Goal: Task Accomplishment & Management: Manage account settings

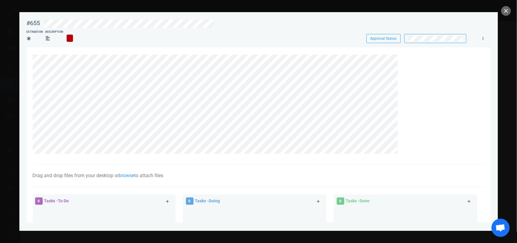
scroll to position [0, 358]
click at [508, 12] on button "close" at bounding box center [506, 11] width 10 height 10
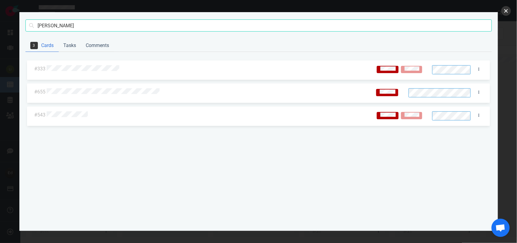
click at [507, 12] on button "close" at bounding box center [506, 11] width 10 height 10
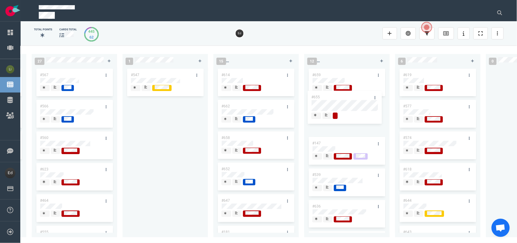
drag, startPoint x: 240, startPoint y: 136, endPoint x: 330, endPoint y: 79, distance: 106.1
click at [330, 79] on div "0 5 #664 #665 #610 #663 #653 14 #661 #656 #641 #639 #634 #635 #608 #611 #602 3 …" at bounding box center [269, 143] width 496 height 197
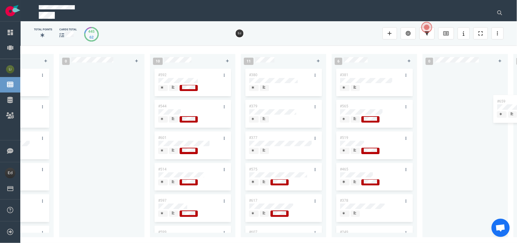
scroll to position [0, 850]
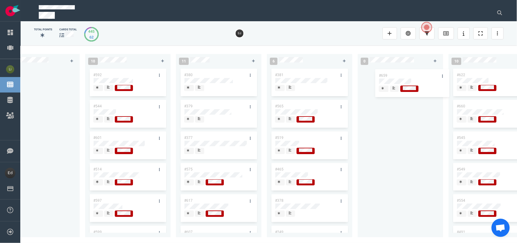
click at [391, 78] on div "0 5 #664 #665 #610 #663 #653 14 #661 #656 #641 #639 #634 #635 #608 #611 #602 3 …" at bounding box center [269, 143] width 496 height 197
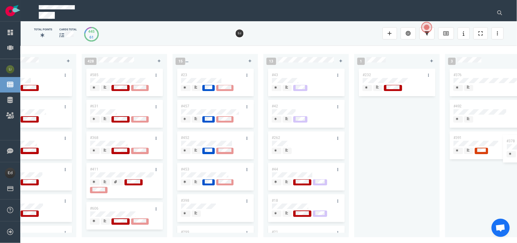
scroll to position [0, 1327]
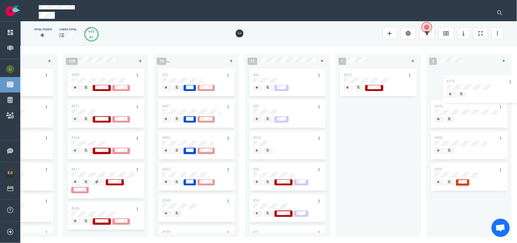
drag, startPoint x: 271, startPoint y: 177, endPoint x: 457, endPoint y: 79, distance: 209.5
click at [457, 79] on div "0 5 #664 #665 #610 #663 #653 14 #661 #656 #641 #639 #634 #635 #608 #611 #602 3 …" at bounding box center [269, 143] width 496 height 197
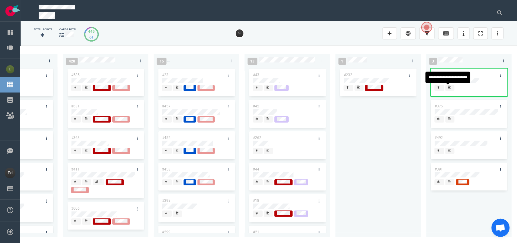
click at [450, 88] on icon at bounding box center [449, 87] width 3 height 3
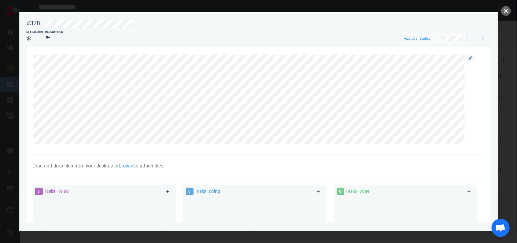
click at [465, 57] on div at bounding box center [470, 100] width 11 height 90
click at [466, 58] on link at bounding box center [471, 59] width 10 height 8
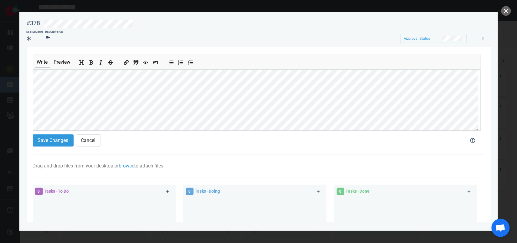
scroll to position [47, 0]
click at [59, 139] on button "Save Changes" at bounding box center [53, 140] width 41 height 12
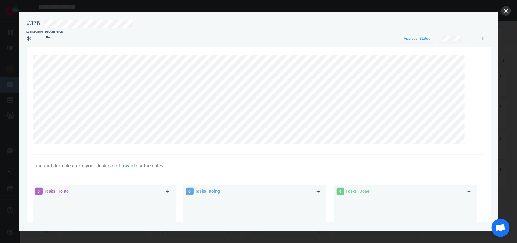
click at [505, 10] on button "close" at bounding box center [506, 11] width 10 height 10
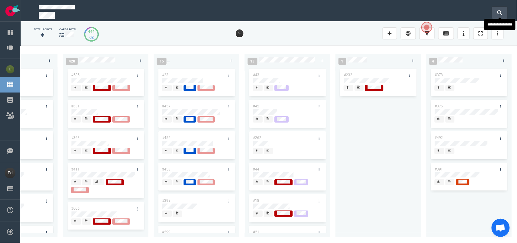
click at [503, 14] on button at bounding box center [499, 13] width 15 height 12
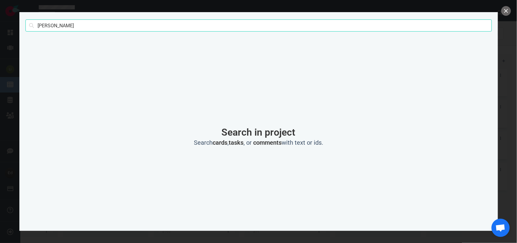
click at [43, 30] on input "[PERSON_NAME]" at bounding box center [258, 25] width 466 height 12
type input "[PERSON_NAME]"
click button "Search" at bounding box center [0, 0] width 0 height 0
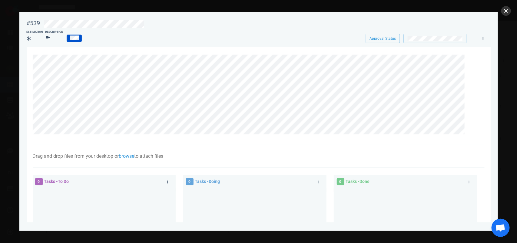
click at [506, 11] on button "close" at bounding box center [506, 11] width 10 height 10
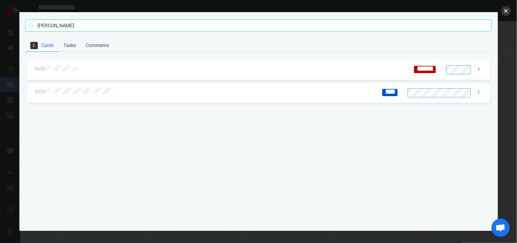
click at [509, 8] on button "close" at bounding box center [506, 11] width 10 height 10
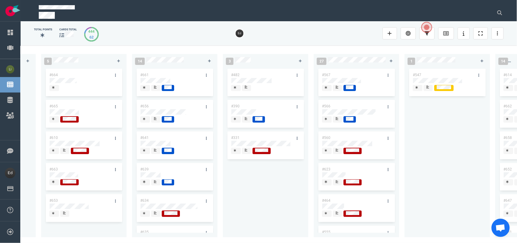
scroll to position [0, 85]
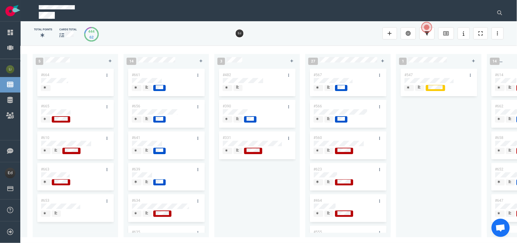
click at [146, 214] on icon at bounding box center [146, 212] width 3 height 3
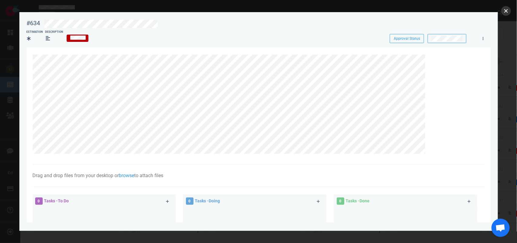
click at [505, 8] on button "close" at bounding box center [506, 11] width 10 height 10
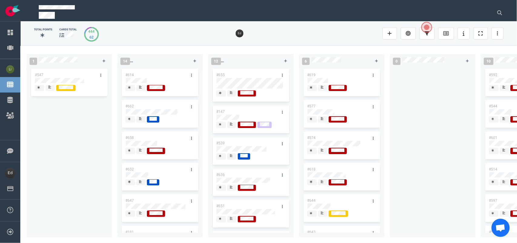
scroll to position [0, 476]
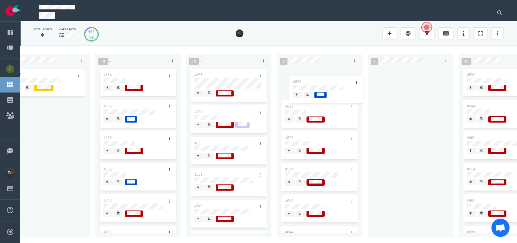
drag, startPoint x: 203, startPoint y: 144, endPoint x: 302, endPoint y: 82, distance: 116.3
click at [302, 82] on div "0 5 #664 #665 #610 #663 #653 14 #661 #656 #641 #639 #634 #635 #608 #611 #602 3 …" at bounding box center [269, 143] width 496 height 197
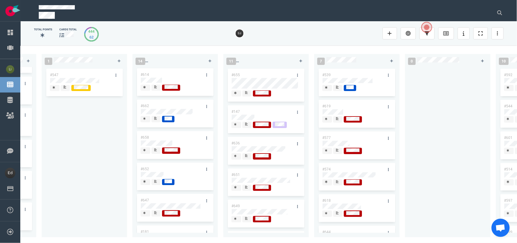
scroll to position [0, 0]
click at [156, 151] on icon at bounding box center [155, 149] width 3 height 3
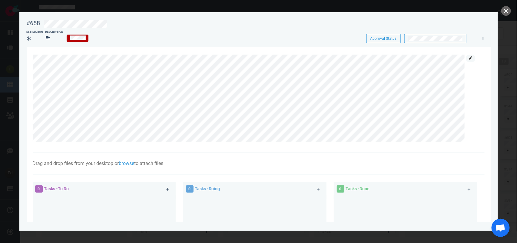
click at [475, 58] on link at bounding box center [471, 59] width 10 height 8
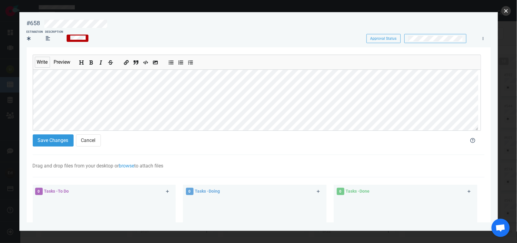
click at [505, 9] on button "close" at bounding box center [506, 11] width 10 height 10
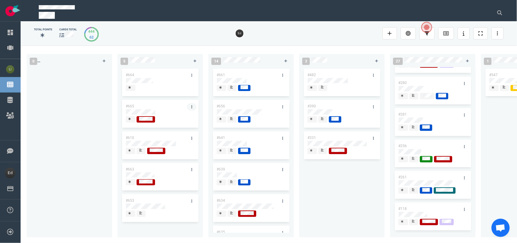
click at [189, 106] on link at bounding box center [192, 107] width 10 height 8
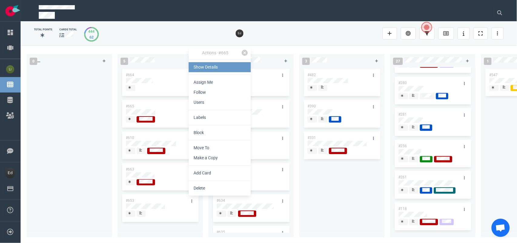
click at [196, 68] on link "Show Details" at bounding box center [220, 67] width 62 height 10
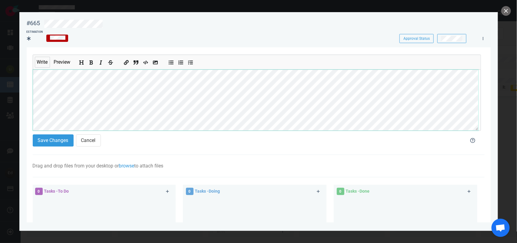
click at [0, 105] on div "#665 Approval Status Estimation Approval Status Write Preview Save Changes Canc…" at bounding box center [258, 121] width 517 height 243
click at [61, 139] on button "Save Changes" at bounding box center [53, 140] width 41 height 12
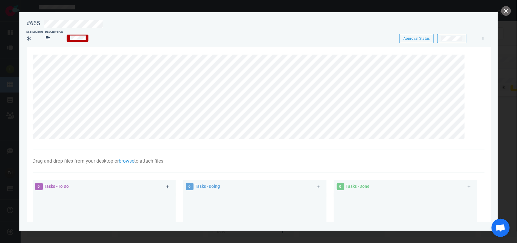
click at [505, 12] on button "close" at bounding box center [506, 11] width 10 height 10
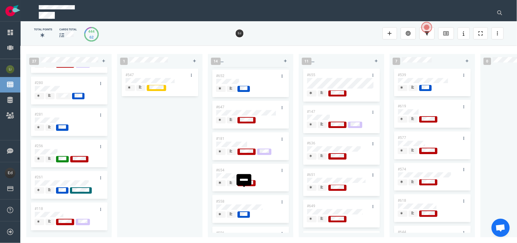
scroll to position [55, 0]
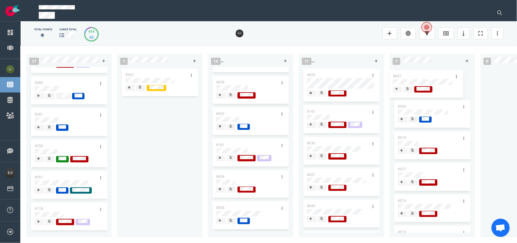
drag, startPoint x: 380, startPoint y: 107, endPoint x: 415, endPoint y: 72, distance: 49.7
click at [415, 72] on div "0 5 #664 #665 #610 #663 #653 14 #661 #656 #641 #639 #634 #635 #608 #611 #602 3 …" at bounding box center [269, 143] width 496 height 197
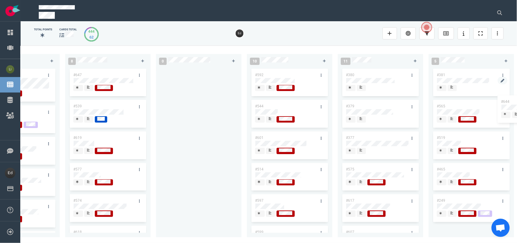
scroll to position [0, 746]
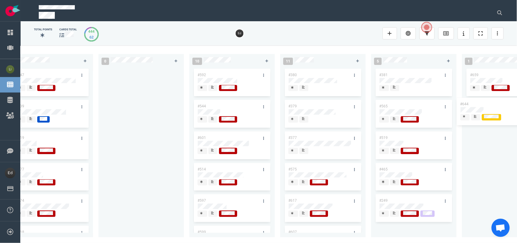
drag, startPoint x: 413, startPoint y: 170, endPoint x: 476, endPoint y: 100, distance: 93.5
click at [476, 100] on div "0 5 #664 #665 #610 #663 #653 14 #661 #656 #641 #639 #634 #635 #608 #611 #602 3 …" at bounding box center [269, 143] width 496 height 197
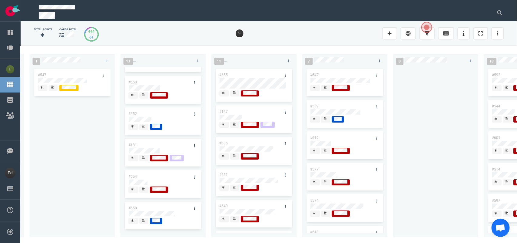
scroll to position [0, 0]
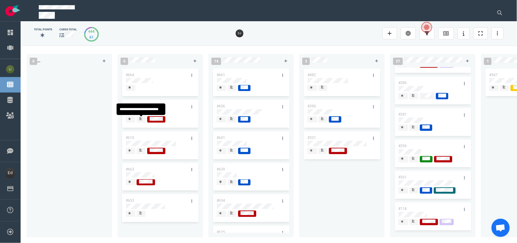
click at [144, 121] on span at bounding box center [141, 119] width 9 height 6
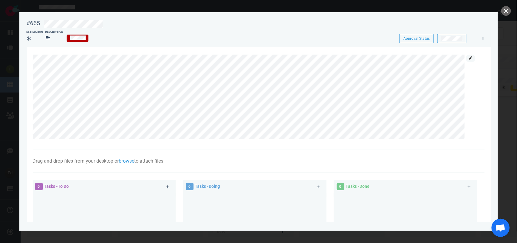
click at [470, 57] on icon at bounding box center [471, 58] width 4 height 4
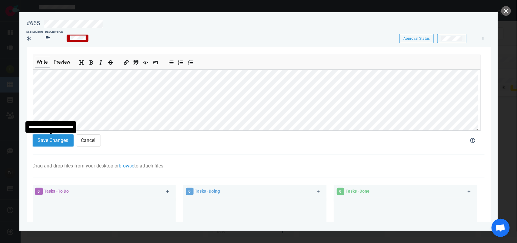
click at [55, 139] on button "Save Changes" at bounding box center [53, 140] width 41 height 12
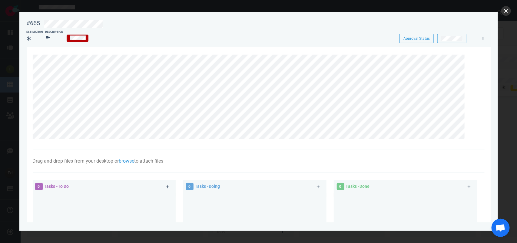
click at [506, 10] on button "close" at bounding box center [506, 11] width 10 height 10
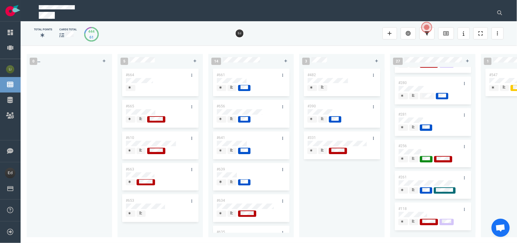
scroll to position [0, 10]
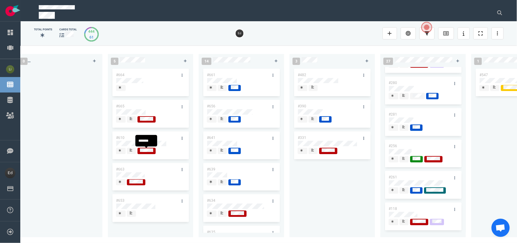
click at [129, 152] on span at bounding box center [131, 151] width 9 height 6
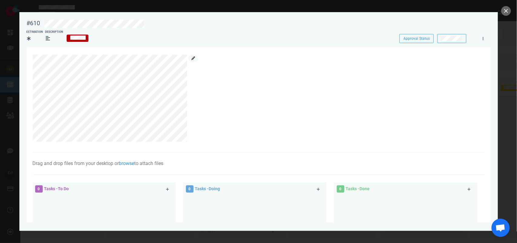
click at [194, 61] on link at bounding box center [193, 59] width 10 height 8
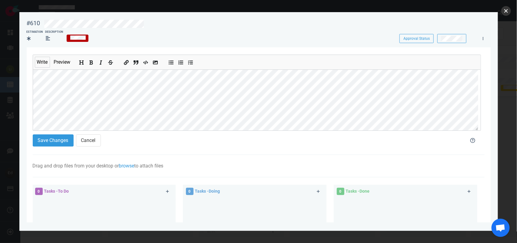
click at [503, 11] on button "close" at bounding box center [506, 11] width 10 height 10
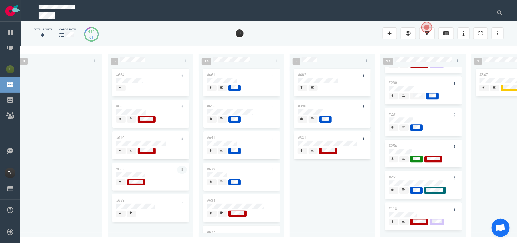
click at [183, 170] on link at bounding box center [182, 170] width 10 height 8
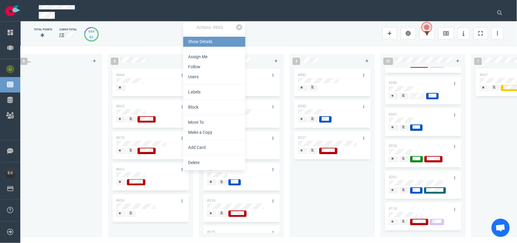
click at [198, 45] on link "Show Details" at bounding box center [214, 42] width 62 height 10
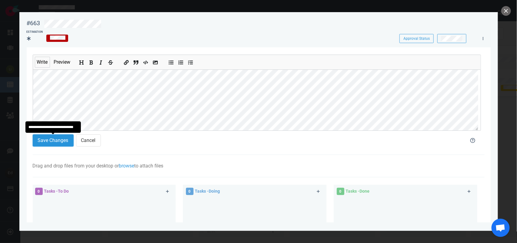
click at [59, 138] on button "Save Changes" at bounding box center [53, 140] width 41 height 12
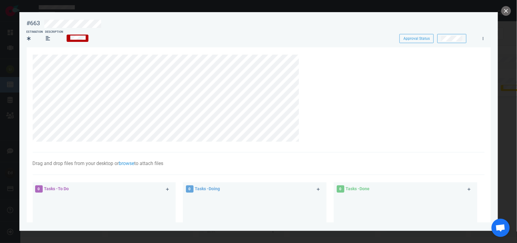
click at [276, 149] on div at bounding box center [259, 99] width 452 height 105
click at [514, 8] on div at bounding box center [258, 121] width 517 height 243
click at [507, 8] on button "close" at bounding box center [506, 11] width 10 height 10
